Goal: Transaction & Acquisition: Purchase product/service

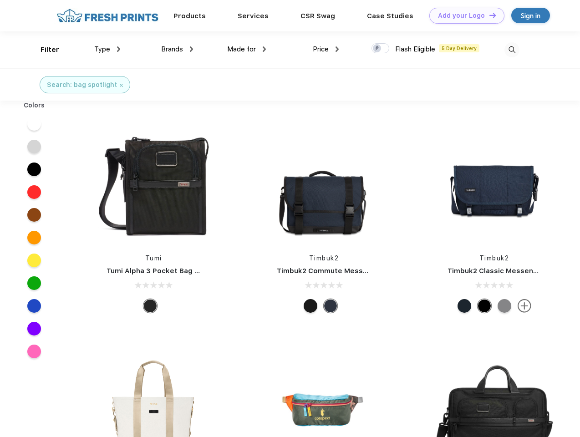
click at [463, 15] on link "Add your Logo Design Tool" at bounding box center [466, 16] width 75 height 16
click at [0, 0] on div "Design Tool" at bounding box center [0, 0] width 0 height 0
click at [488, 15] on link "Add your Logo Design Tool" at bounding box center [466, 16] width 75 height 16
click at [44, 50] on div "Filter" at bounding box center [49, 50] width 19 height 10
click at [107, 49] on span "Type" at bounding box center [102, 49] width 16 height 8
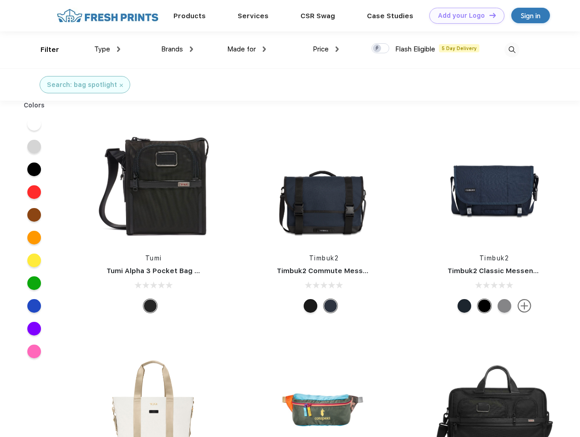
click at [177, 49] on span "Brands" at bounding box center [172, 49] width 22 height 8
click at [247, 49] on span "Made for" at bounding box center [241, 49] width 29 height 8
click at [326, 49] on span "Price" at bounding box center [321, 49] width 16 height 8
click at [380, 49] on div at bounding box center [380, 48] width 18 height 10
click at [377, 49] on input "checkbox" at bounding box center [374, 46] width 6 height 6
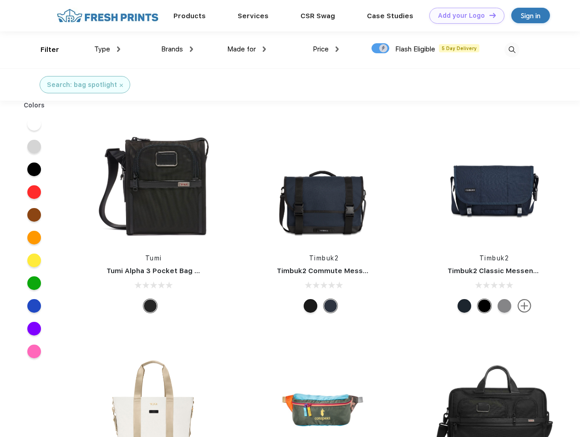
click at [511, 50] on img at bounding box center [511, 49] width 15 height 15
